Goal: Information Seeking & Learning: Learn about a topic

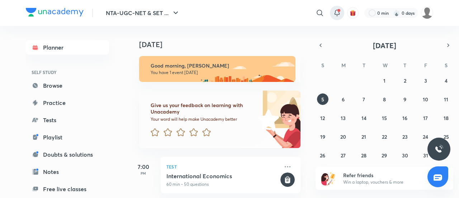
click at [339, 15] on icon at bounding box center [337, 13] width 9 height 9
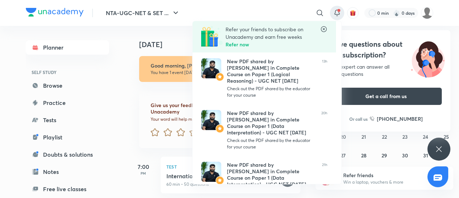
click at [439, 147] on div at bounding box center [229, 99] width 459 height 198
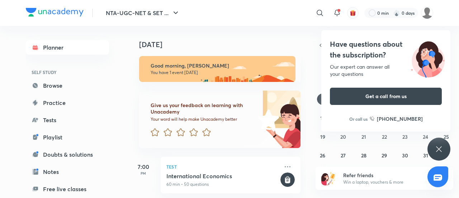
click at [436, 146] on icon at bounding box center [439, 149] width 9 height 9
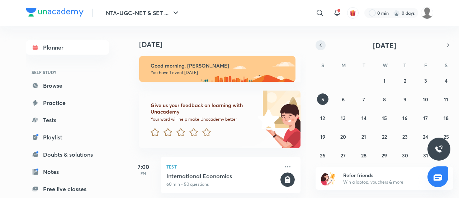
click at [322, 48] on button "button" at bounding box center [321, 45] width 10 height 10
click at [345, 118] on abbr "15" at bounding box center [343, 117] width 5 height 7
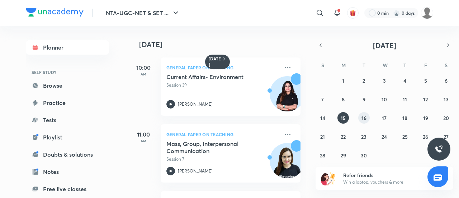
click at [364, 120] on abbr "16" at bounding box center [363, 117] width 5 height 7
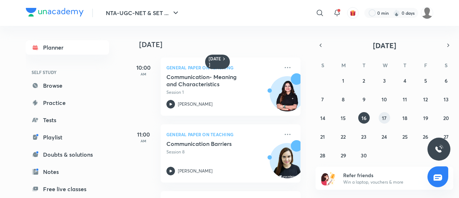
click at [380, 120] on button "17" at bounding box center [384, 117] width 11 height 11
click at [406, 118] on abbr "18" at bounding box center [404, 117] width 5 height 7
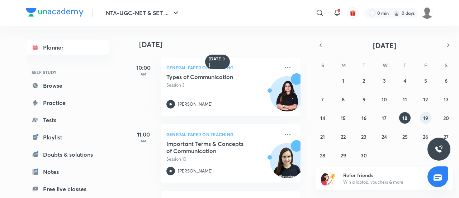
click at [422, 118] on button "19" at bounding box center [425, 117] width 11 height 11
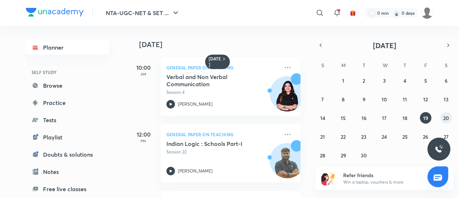
click at [444, 117] on abbr "20" at bounding box center [446, 117] width 6 height 7
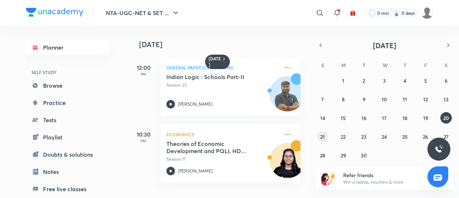
click at [323, 141] on button "21" at bounding box center [322, 136] width 11 height 11
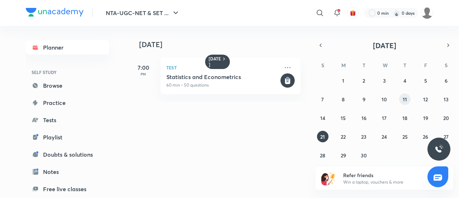
click at [404, 102] on button "11" at bounding box center [404, 98] width 11 height 11
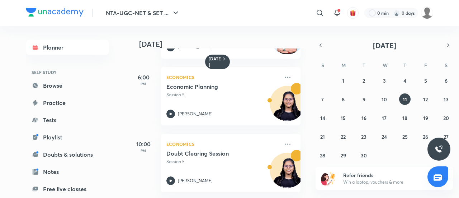
scroll to position [327, 0]
click at [422, 104] on div "31 1 2 3 4 5 6 7 8 9 10 11 12 13 14 15 16 17 18 19 20 21 22 23 24 25 26 27 28 2…" at bounding box center [385, 118] width 138 height 86
click at [422, 104] on button "12" at bounding box center [425, 98] width 11 height 11
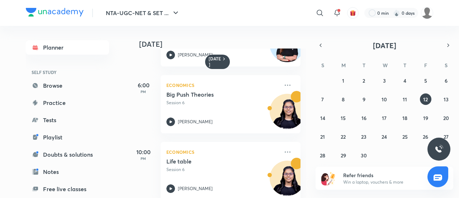
scroll to position [396, 0]
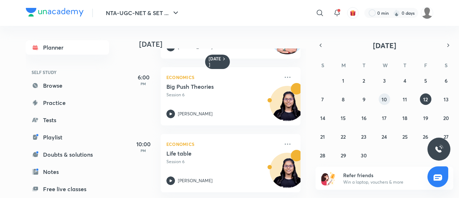
click at [382, 100] on button "10" at bounding box center [384, 98] width 11 height 11
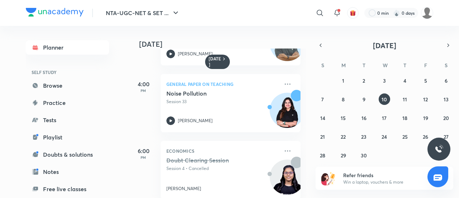
scroll to position [250, 0]
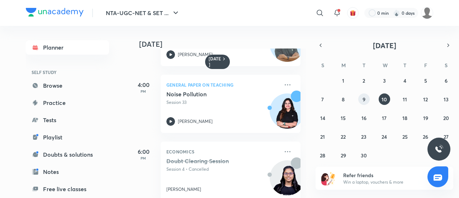
click at [366, 102] on button "9" at bounding box center [363, 98] width 11 height 11
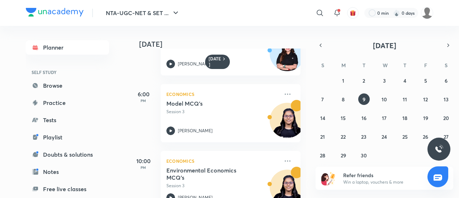
scroll to position [329, 0]
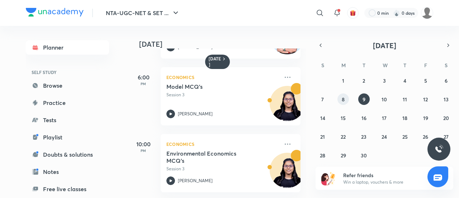
click at [347, 97] on button "8" at bounding box center [342, 98] width 11 height 11
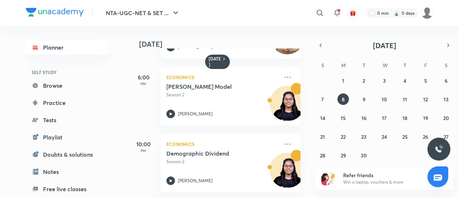
scroll to position [192, 0]
click at [358, 97] on button "9" at bounding box center [363, 98] width 11 height 11
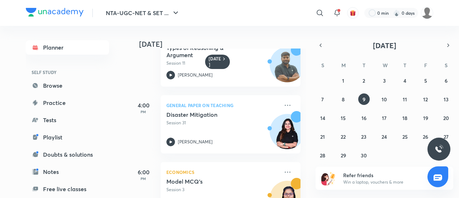
scroll to position [329, 0]
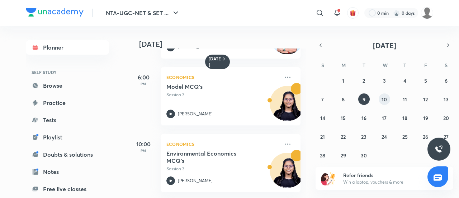
click at [387, 99] on button "10" at bounding box center [384, 98] width 11 height 11
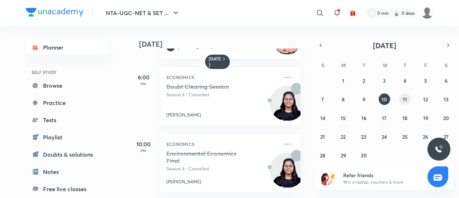
click at [407, 94] on button "11" at bounding box center [404, 98] width 11 height 11
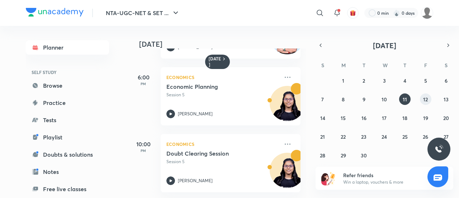
click at [427, 99] on abbr "12" at bounding box center [425, 99] width 5 height 7
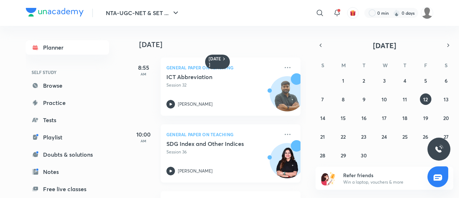
scroll to position [396, 0]
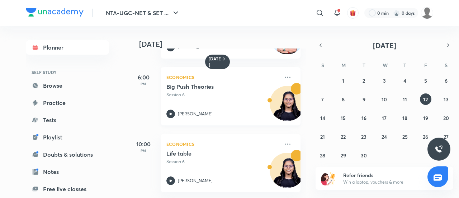
click at [236, 83] on h5 "Big Push Theories" at bounding box center [210, 86] width 89 height 7
click at [404, 99] on abbr "11" at bounding box center [405, 99] width 4 height 7
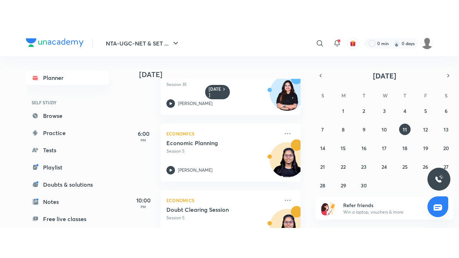
scroll to position [329, 0]
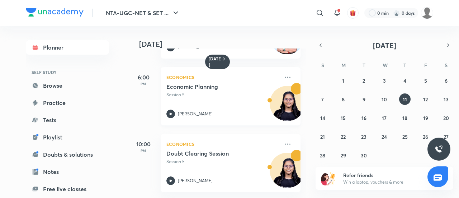
click at [241, 114] on div "Economics Economic Planning Session 5 [PERSON_NAME]" at bounding box center [231, 96] width 140 height 58
